Goal: Transaction & Acquisition: Purchase product/service

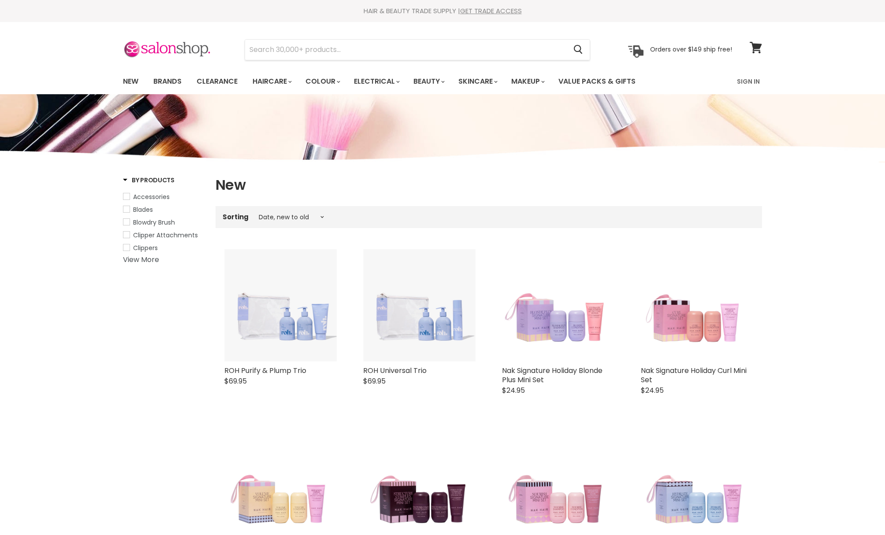
select select "created-descending"
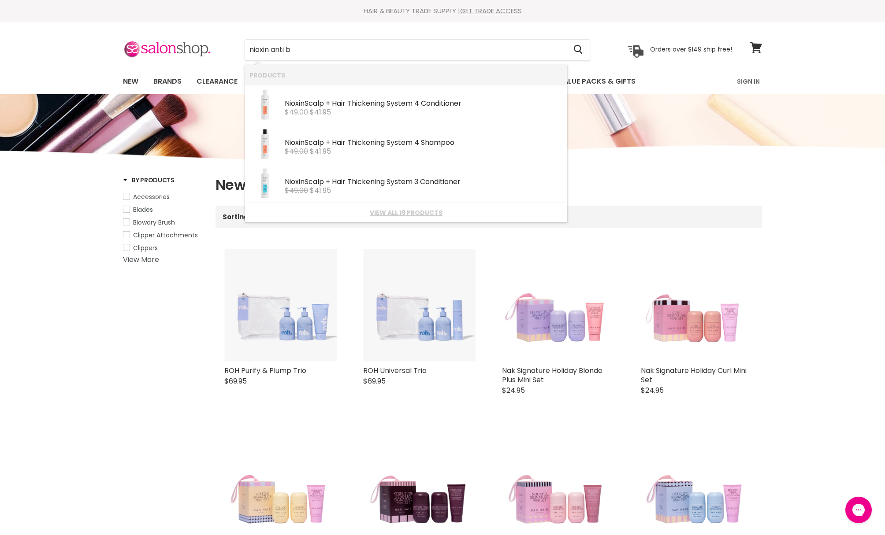
type input "nioxin anti br"
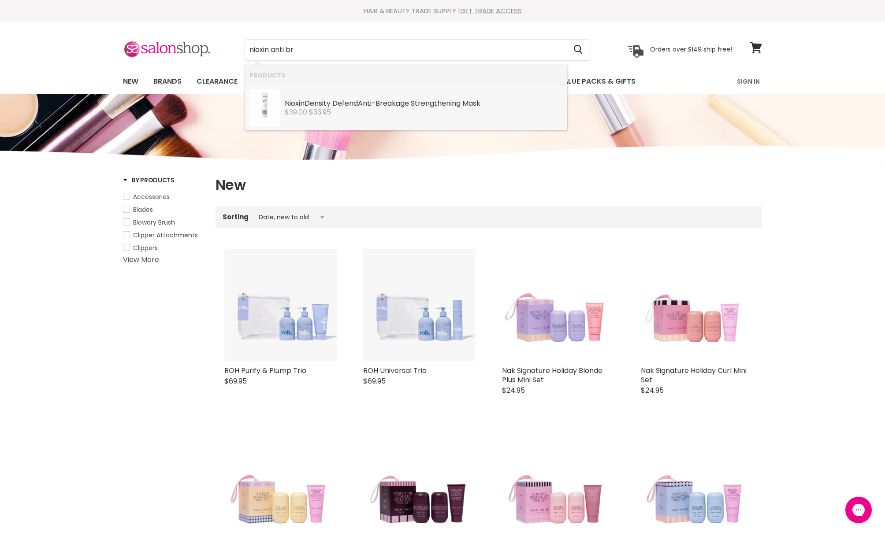
click at [372, 104] on b "Anti" at bounding box center [365, 103] width 14 height 10
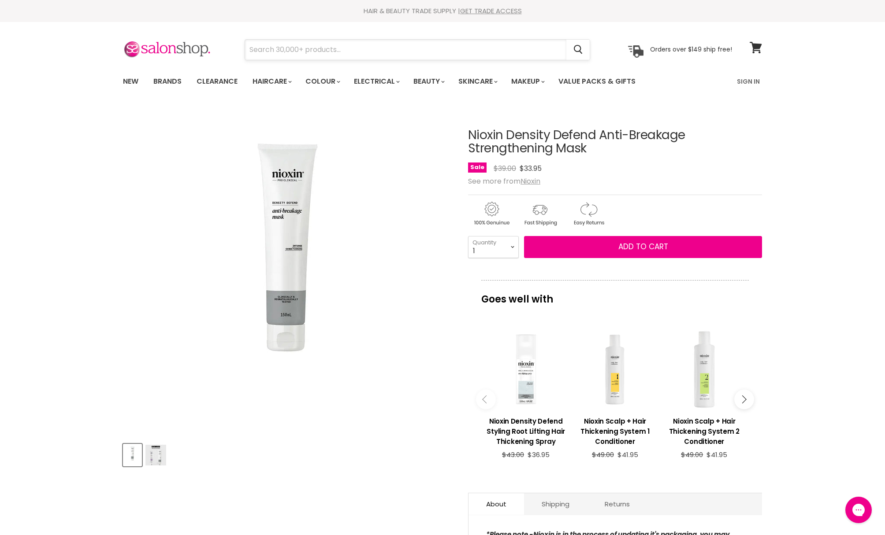
click at [279, 55] on input "Search" at bounding box center [405, 50] width 321 height 20
type input ","
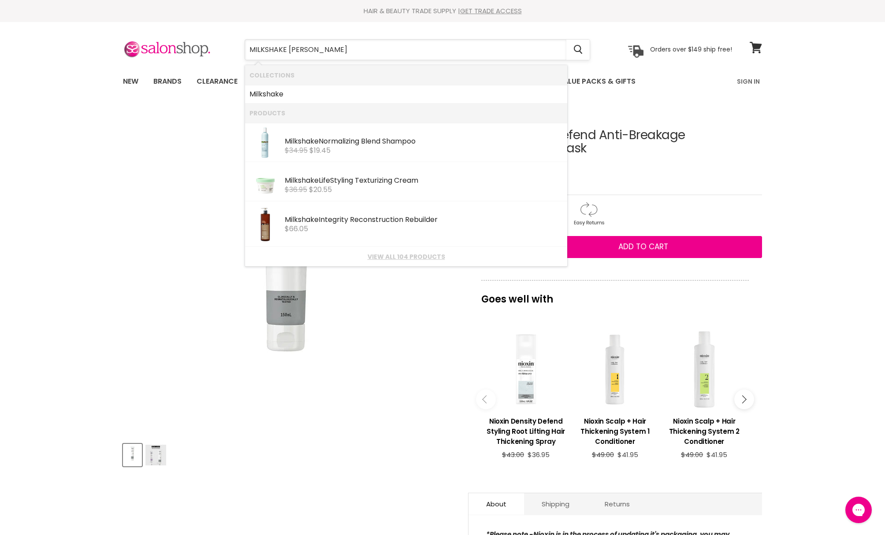
type input "MILKSHAKE POW"
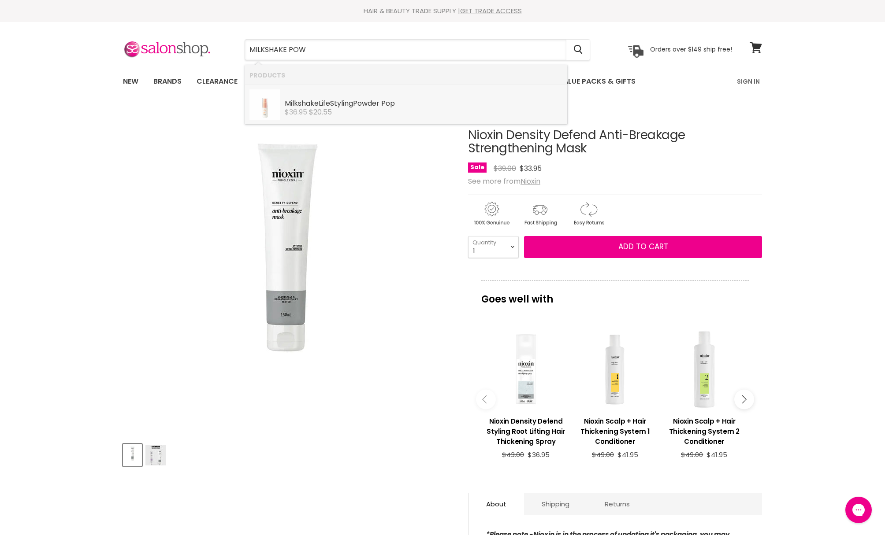
click at [344, 100] on div "Milkshake LifeStyling Pow der Pop" at bounding box center [424, 104] width 278 height 9
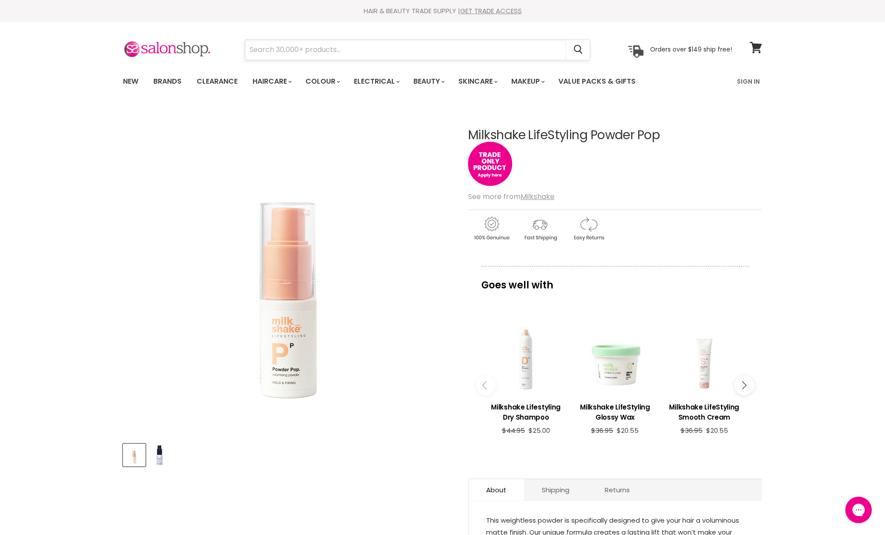
click at [307, 44] on input "Search" at bounding box center [405, 50] width 321 height 20
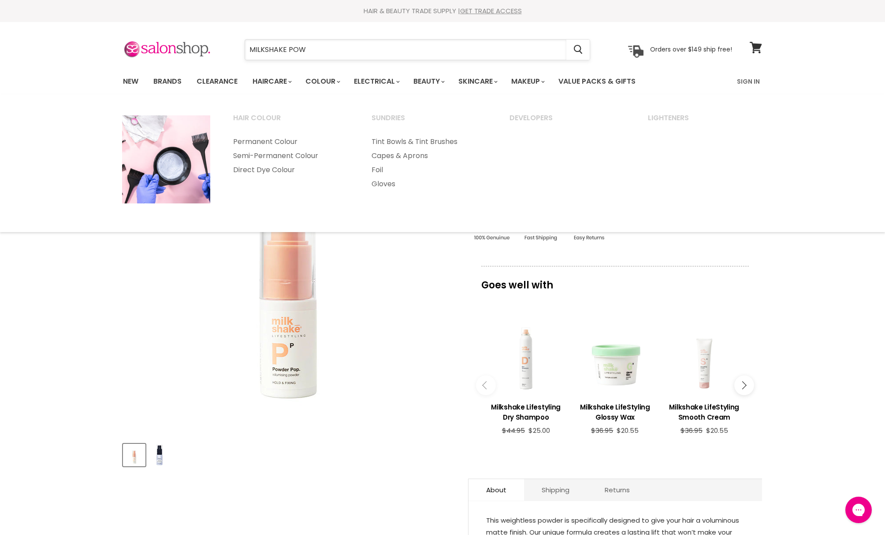
click at [316, 46] on input "MILKSHAKE POW" at bounding box center [405, 50] width 321 height 20
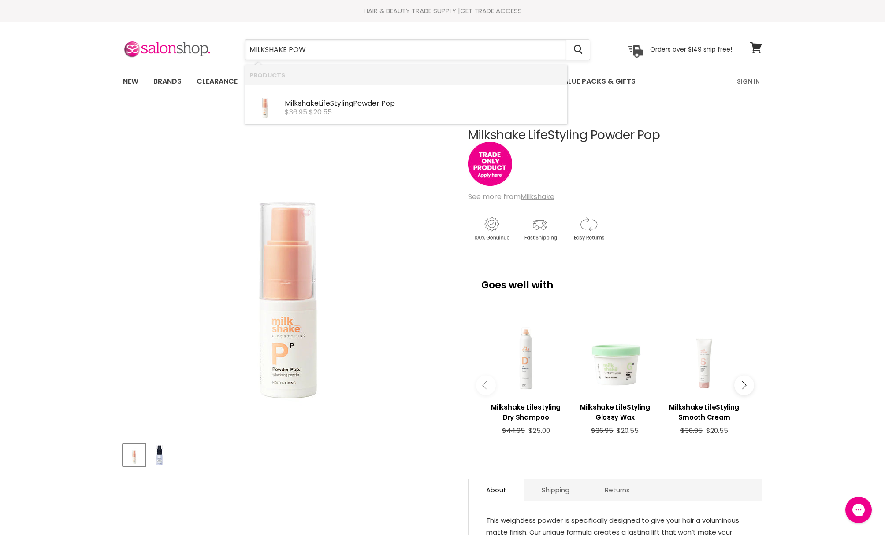
click at [316, 46] on input "MILKSHAKE POW" at bounding box center [405, 50] width 321 height 20
type input "MILKSHAKE FOAM"
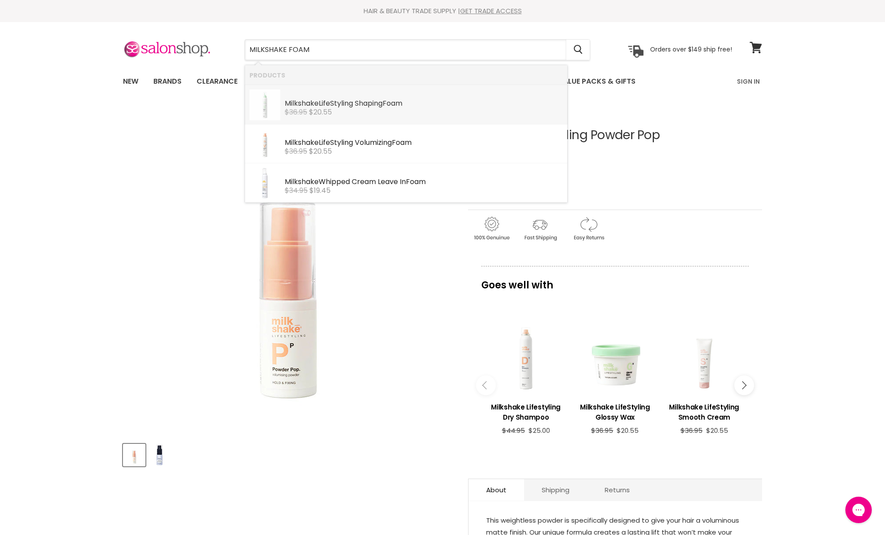
click at [336, 98] on div "Milkshake LifeStyling Shaping Foam Milkshake $36.95 $20.55" at bounding box center [424, 102] width 278 height 27
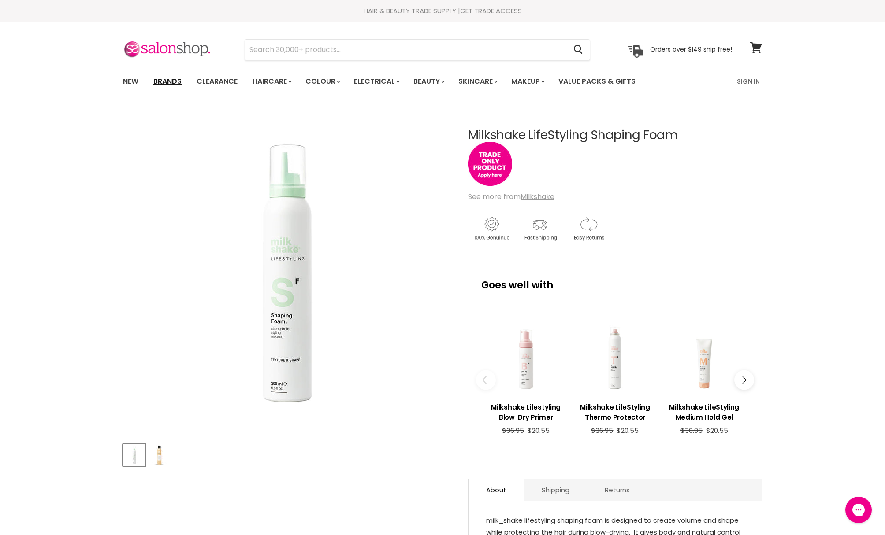
click at [167, 74] on link "Brands" at bounding box center [167, 81] width 41 height 19
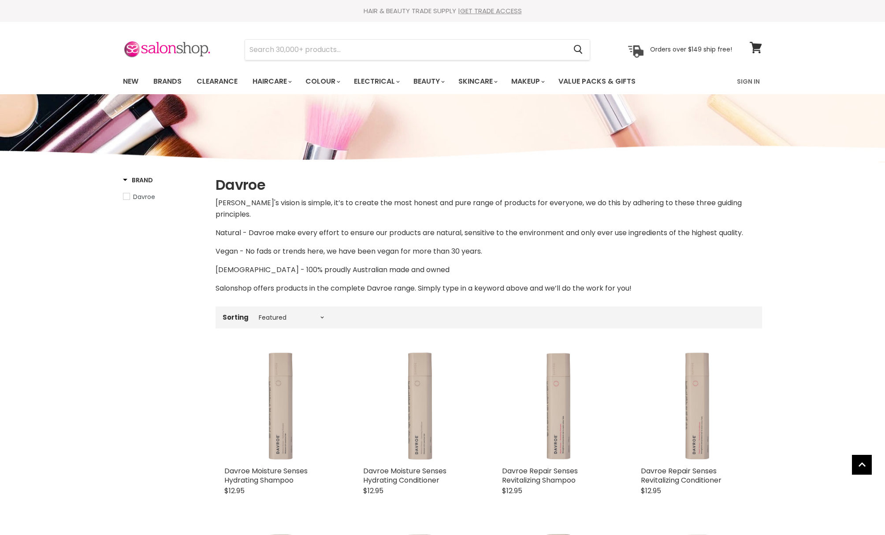
select select "manual"
